Goal: Information Seeking & Learning: Learn about a topic

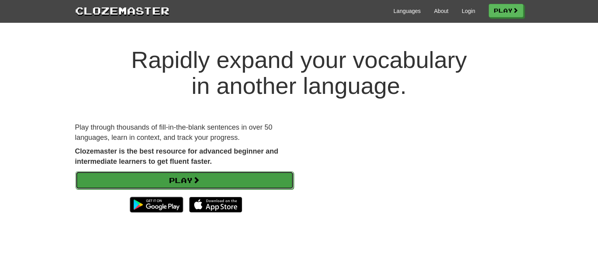
click at [193, 178] on link "Play" at bounding box center [185, 180] width 218 height 18
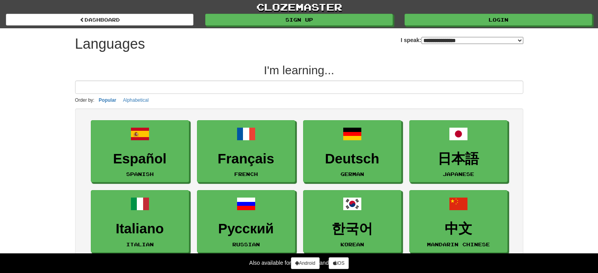
select select "*******"
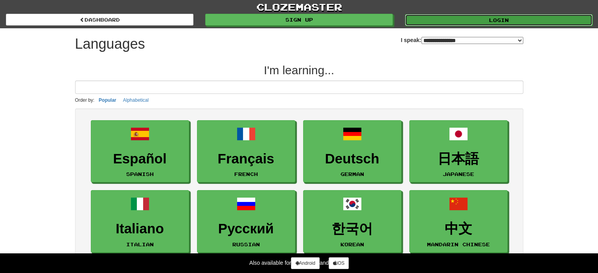
click at [497, 20] on link "Login" at bounding box center [499, 20] width 188 height 12
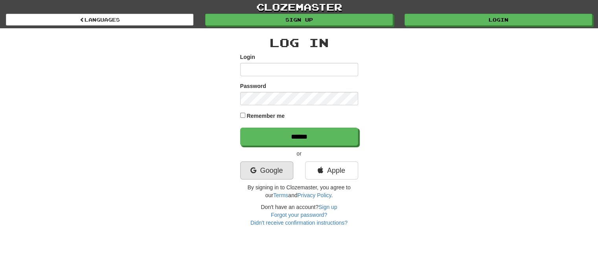
type input "**********"
click at [282, 165] on link "Google" at bounding box center [266, 171] width 53 height 18
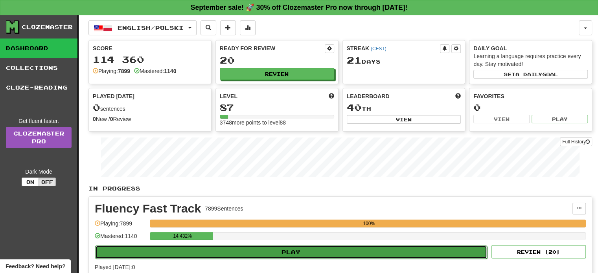
click at [297, 256] on button "Play" at bounding box center [291, 252] width 392 height 13
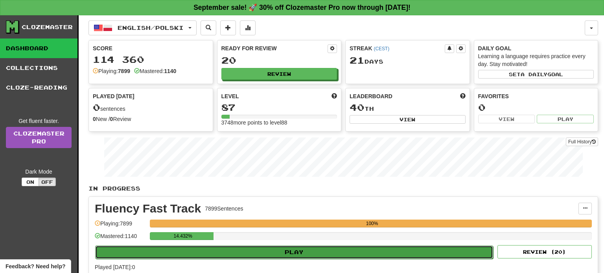
select select "**"
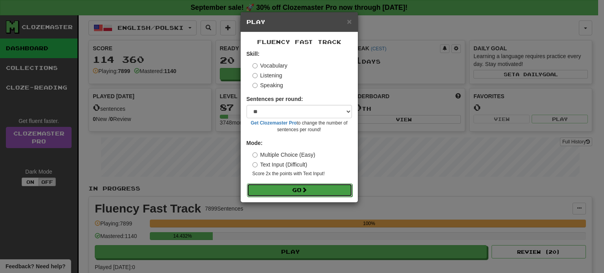
click at [304, 190] on span at bounding box center [305, 190] width 6 height 6
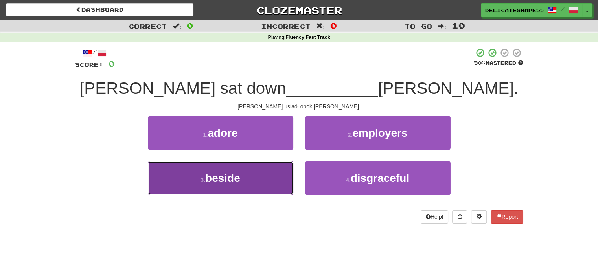
click at [267, 190] on button "3 . beside" at bounding box center [220, 178] width 145 height 34
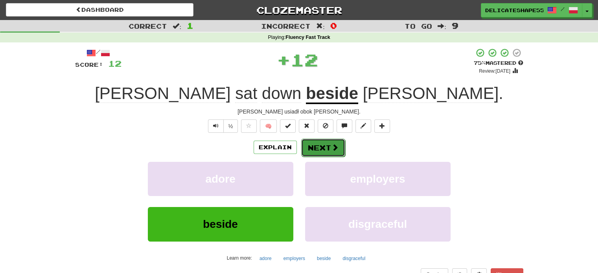
click at [326, 153] on button "Next" at bounding box center [323, 148] width 44 height 18
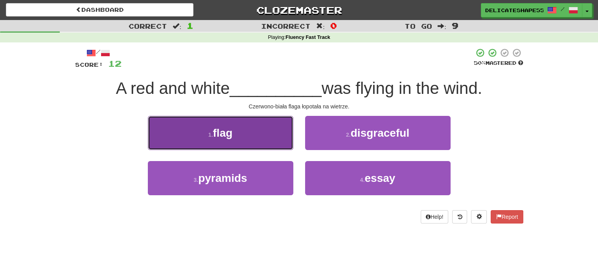
click at [273, 131] on button "1 . flag" at bounding box center [220, 133] width 145 height 34
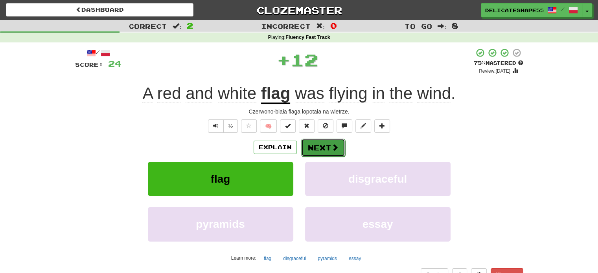
click at [317, 145] on button "Next" at bounding box center [323, 148] width 44 height 18
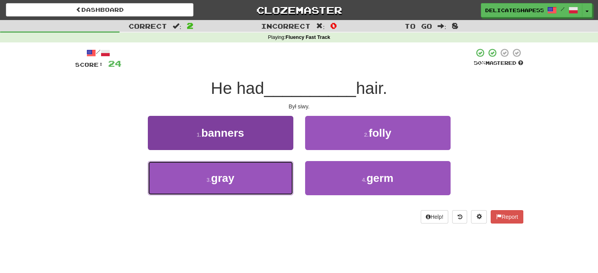
click at [278, 169] on button "3 . gray" at bounding box center [220, 178] width 145 height 34
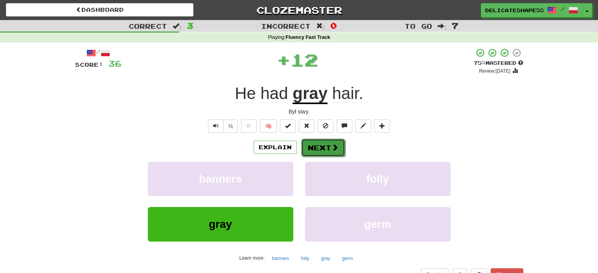
click at [318, 151] on button "Next" at bounding box center [323, 148] width 44 height 18
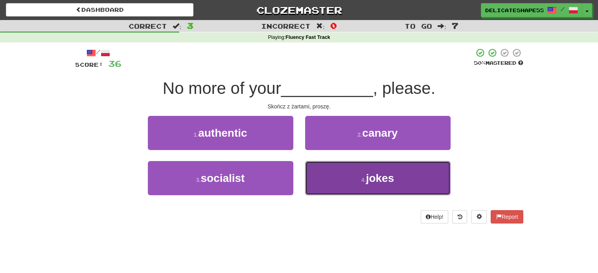
click at [328, 166] on button "4 . jokes" at bounding box center [377, 178] width 145 height 34
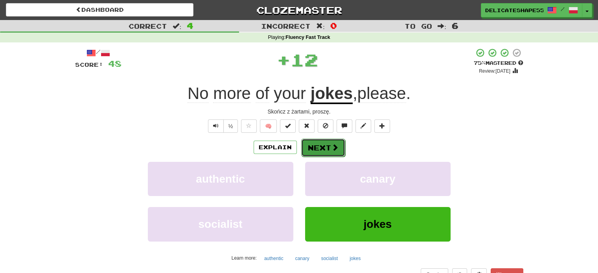
click at [322, 153] on button "Next" at bounding box center [323, 148] width 44 height 18
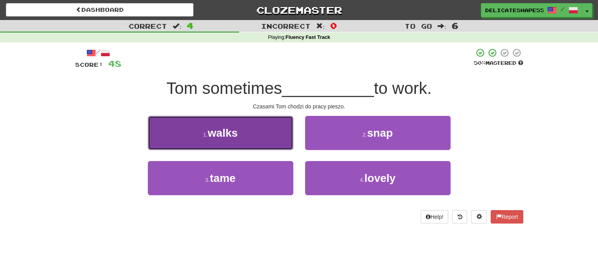
click at [257, 134] on button "1 . walks" at bounding box center [220, 133] width 145 height 34
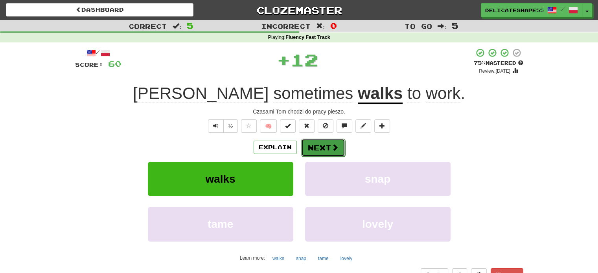
click at [322, 152] on button "Next" at bounding box center [323, 148] width 44 height 18
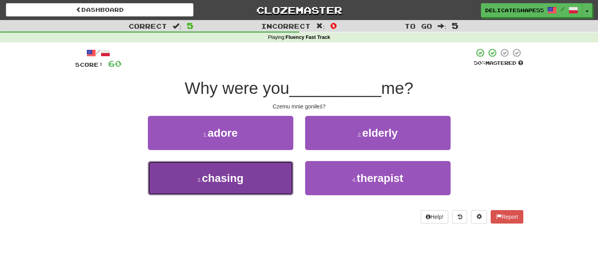
click at [278, 171] on button "3 . chasing" at bounding box center [220, 178] width 145 height 34
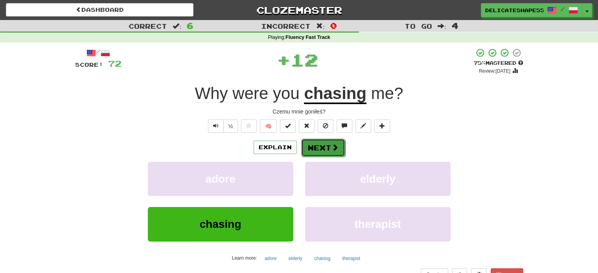
click at [318, 151] on button "Next" at bounding box center [323, 148] width 44 height 18
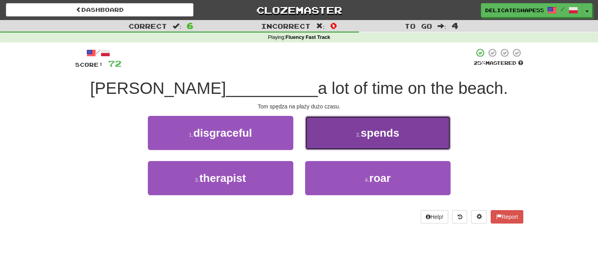
click at [324, 146] on button "2 . spends" at bounding box center [377, 133] width 145 height 34
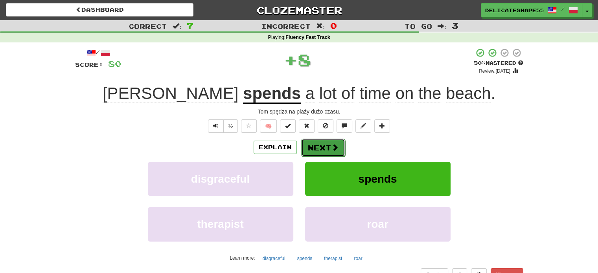
click at [324, 146] on button "Next" at bounding box center [323, 148] width 44 height 18
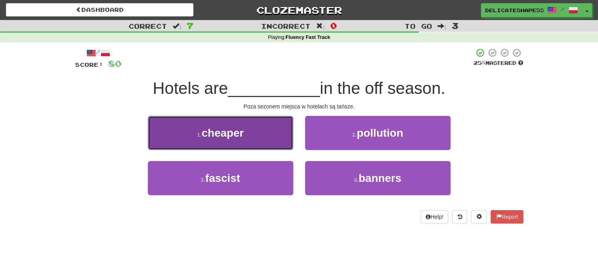
click at [283, 138] on button "1 . cheaper" at bounding box center [220, 133] width 145 height 34
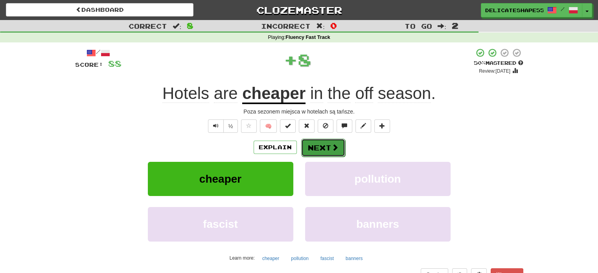
click at [317, 145] on button "Next" at bounding box center [323, 148] width 44 height 18
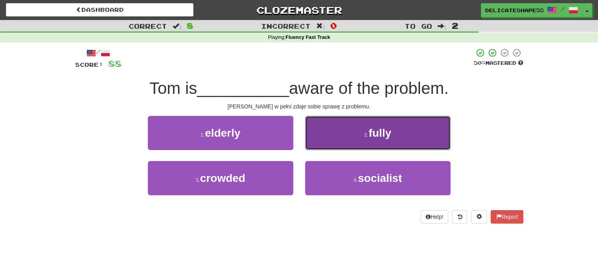
click at [317, 145] on button "2 . fully" at bounding box center [377, 133] width 145 height 34
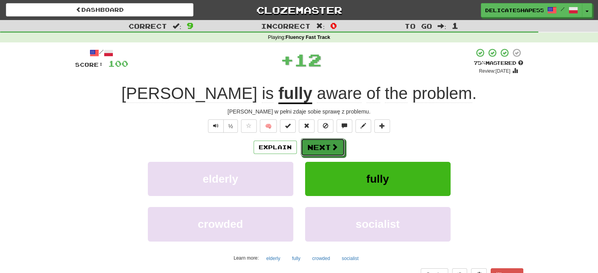
click at [317, 145] on button "Next" at bounding box center [323, 147] width 44 height 18
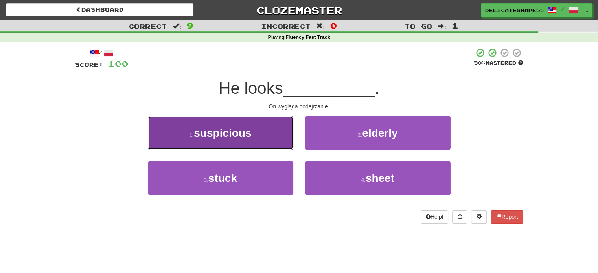
click at [275, 138] on button "1 . suspicious" at bounding box center [220, 133] width 145 height 34
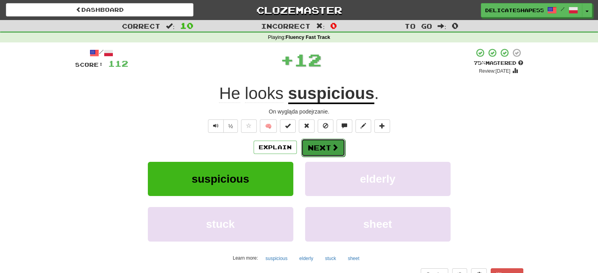
click at [311, 147] on button "Next" at bounding box center [323, 148] width 44 height 18
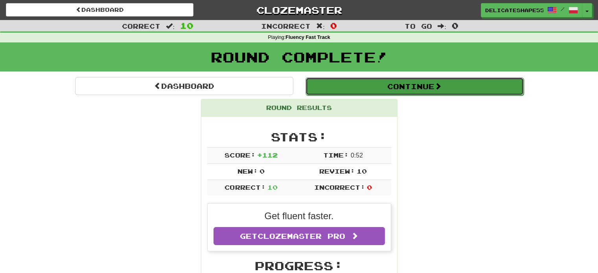
click at [398, 92] on button "Continue" at bounding box center [415, 86] width 218 height 18
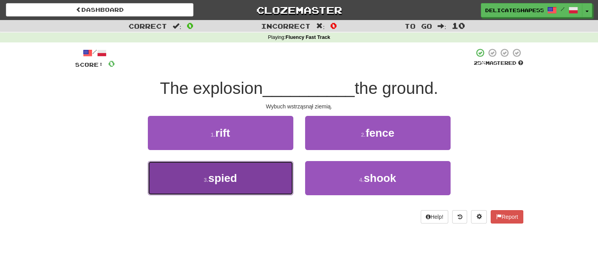
click at [242, 175] on button "3 . spied" at bounding box center [220, 178] width 145 height 34
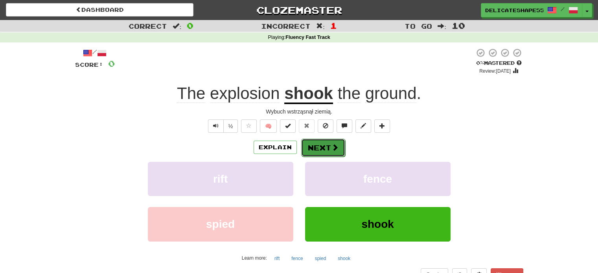
click at [330, 142] on button "Next" at bounding box center [323, 148] width 44 height 18
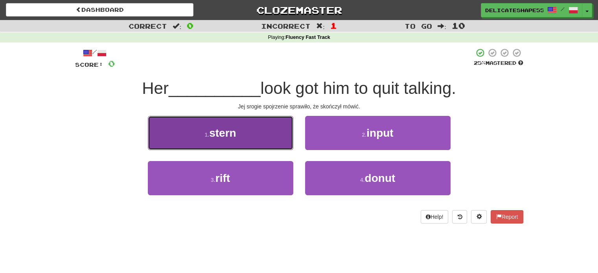
click at [273, 133] on button "1 . stern" at bounding box center [220, 133] width 145 height 34
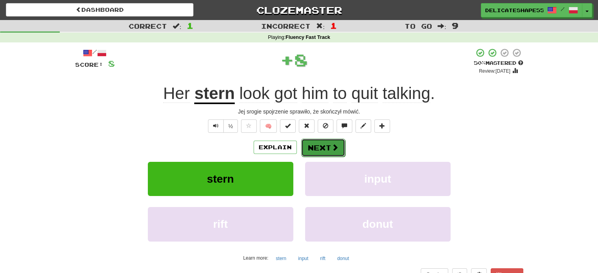
click at [314, 143] on button "Next" at bounding box center [323, 148] width 44 height 18
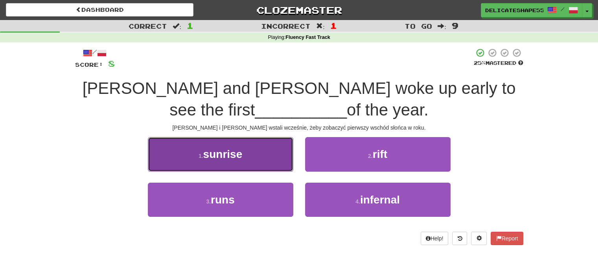
click at [280, 142] on button "1 . sunrise" at bounding box center [220, 154] width 145 height 34
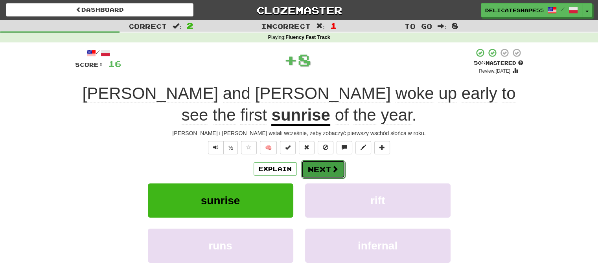
click at [321, 167] on button "Next" at bounding box center [323, 169] width 44 height 18
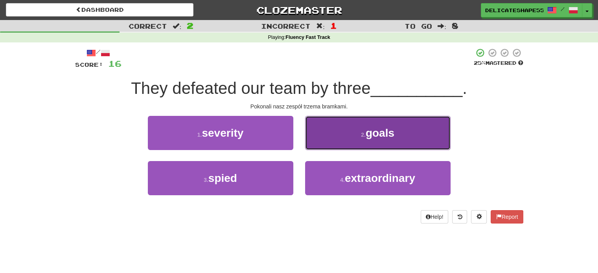
click at [330, 145] on button "2 . goals" at bounding box center [377, 133] width 145 height 34
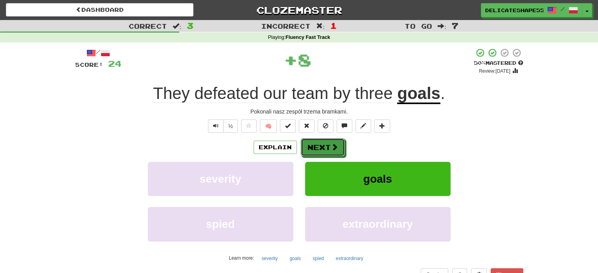
click at [331, 145] on span at bounding box center [334, 147] width 7 height 7
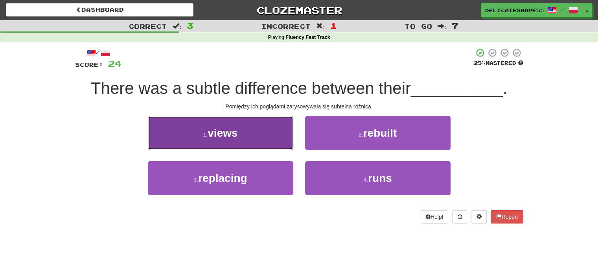
click at [271, 133] on button "1 . views" at bounding box center [220, 133] width 145 height 34
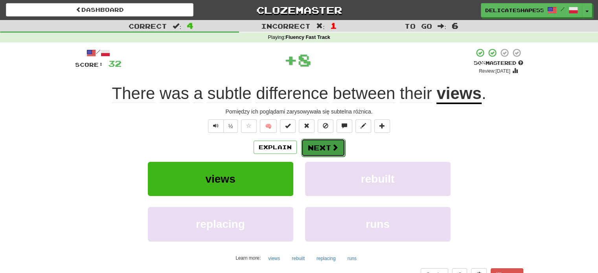
click at [316, 149] on button "Next" at bounding box center [323, 148] width 44 height 18
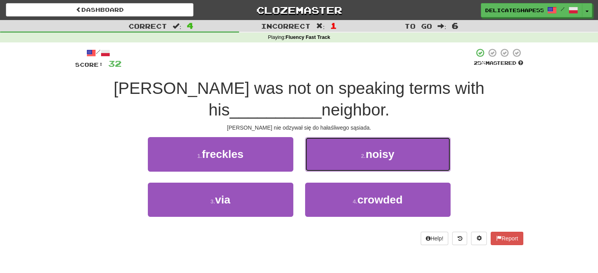
click at [316, 149] on button "2 . noisy" at bounding box center [377, 154] width 145 height 34
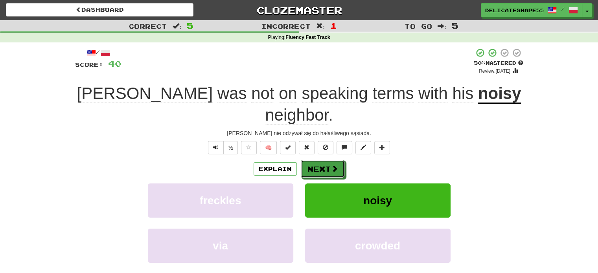
click at [316, 160] on button "Next" at bounding box center [323, 169] width 44 height 18
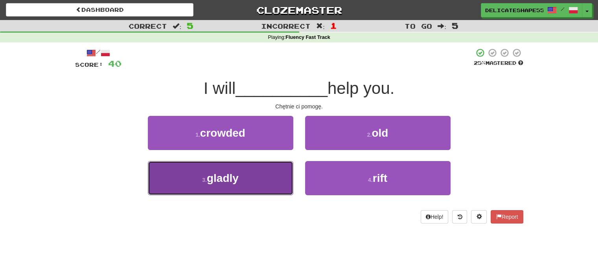
click at [286, 164] on button "3 . gladly" at bounding box center [220, 178] width 145 height 34
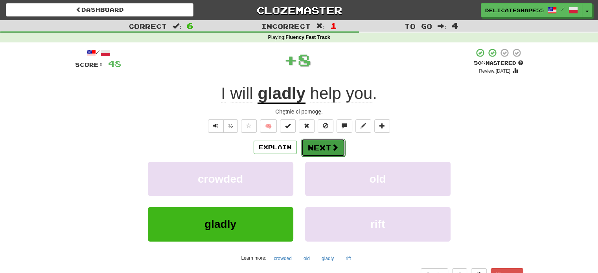
click at [315, 149] on button "Next" at bounding box center [323, 148] width 44 height 18
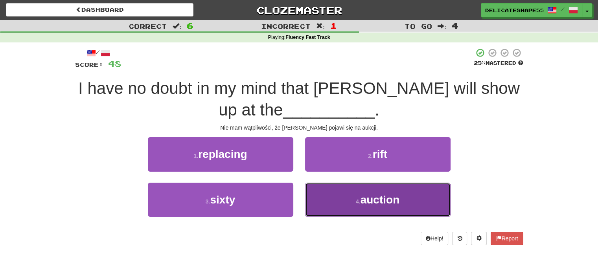
click at [326, 193] on button "4 . auction" at bounding box center [377, 200] width 145 height 34
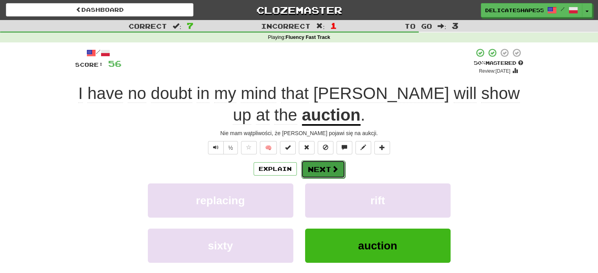
click at [322, 171] on button "Next" at bounding box center [323, 169] width 44 height 18
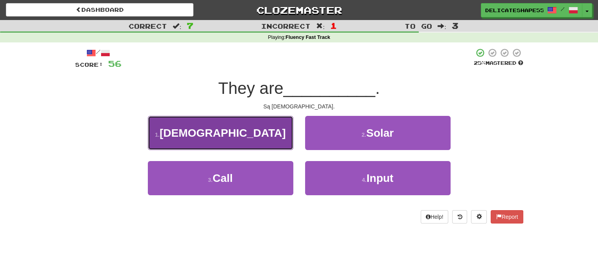
click at [264, 145] on button "1 . [DEMOGRAPHIC_DATA]" at bounding box center [220, 133] width 145 height 34
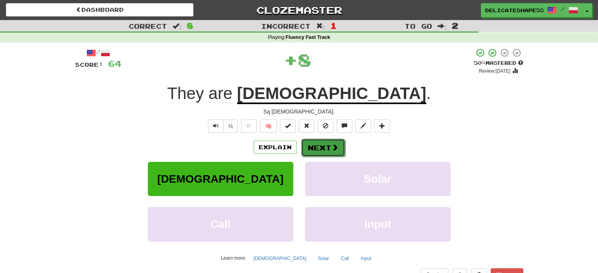
click at [315, 154] on button "Next" at bounding box center [323, 148] width 44 height 18
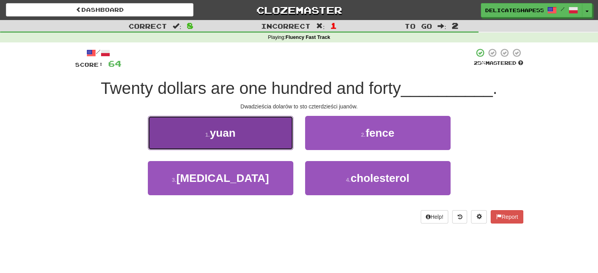
click at [272, 138] on button "1 . yuan" at bounding box center [220, 133] width 145 height 34
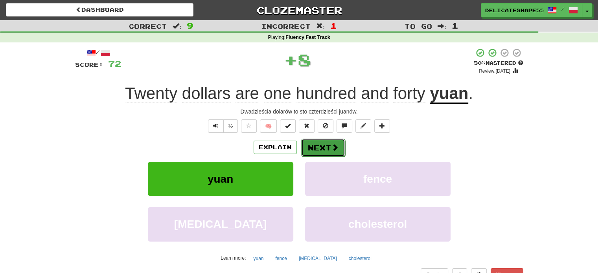
click at [316, 153] on button "Next" at bounding box center [323, 148] width 44 height 18
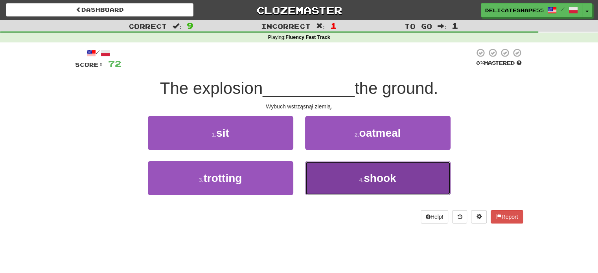
click at [328, 171] on button "4 . shook" at bounding box center [377, 178] width 145 height 34
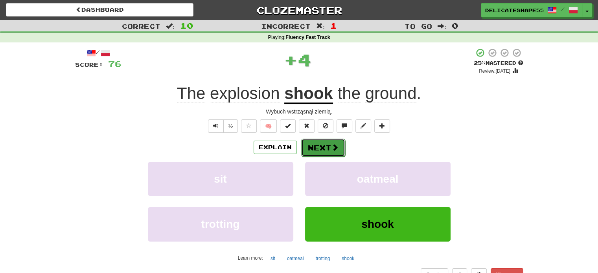
click at [318, 152] on button "Next" at bounding box center [323, 148] width 44 height 18
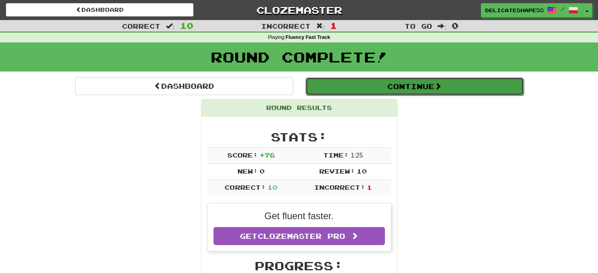
click at [390, 91] on button "Continue" at bounding box center [415, 86] width 218 height 18
